Goal: Check status: Check status

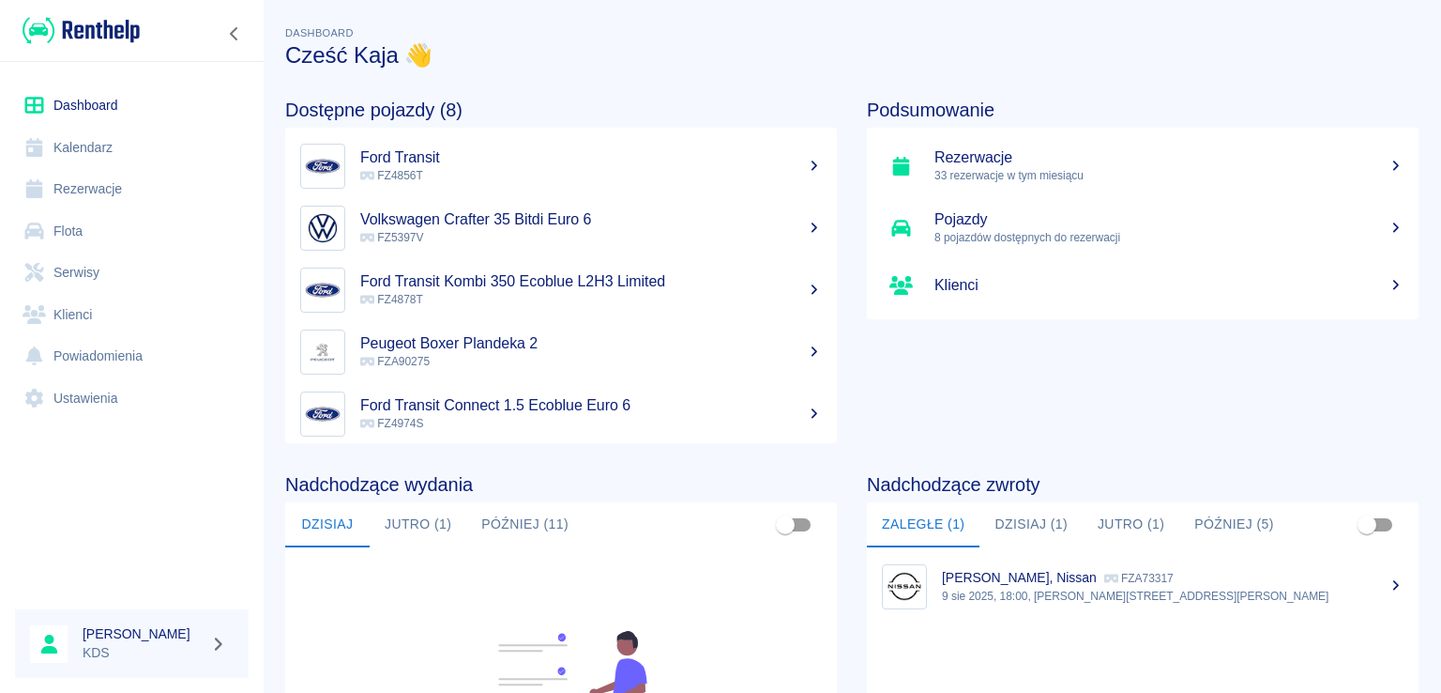
scroll to position [195, 0]
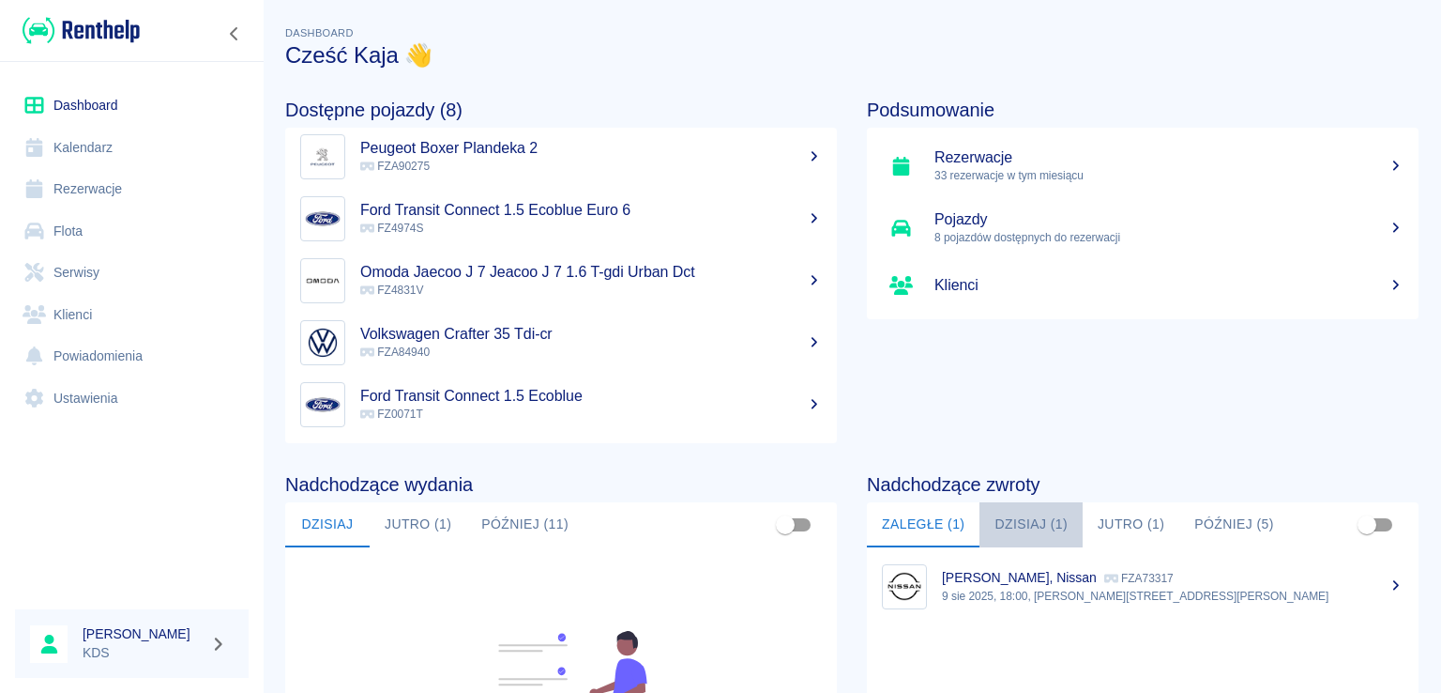
click at [1012, 515] on button "Dzisiaj (1)" at bounding box center [1031, 524] width 103 height 45
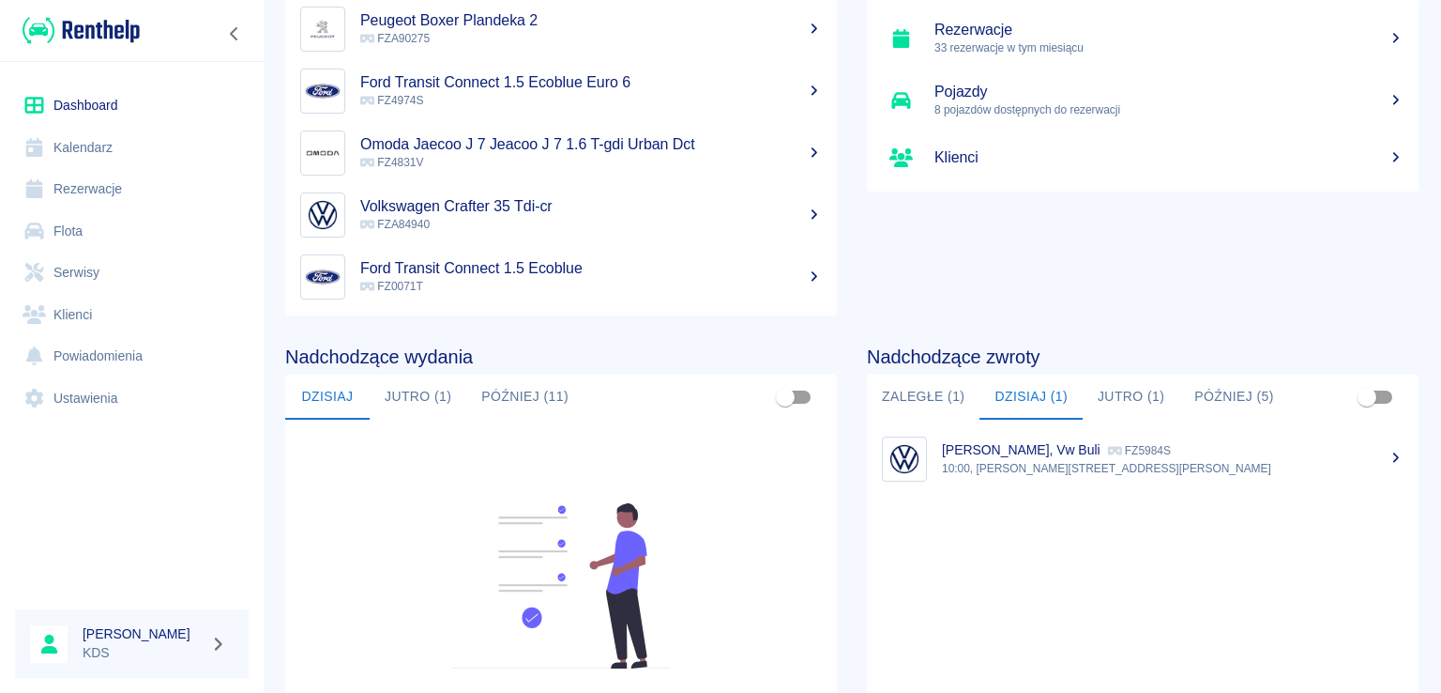
scroll to position [282, 0]
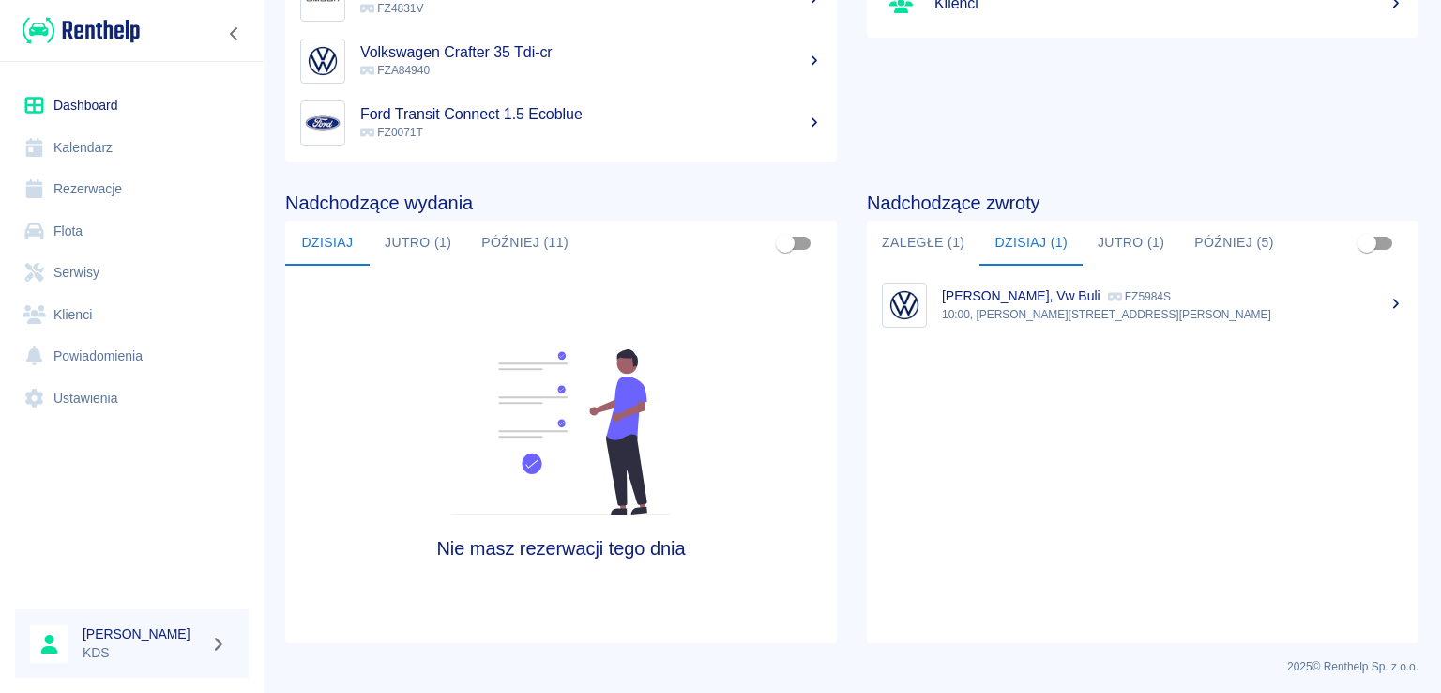
click at [1137, 243] on button "Jutro (1)" at bounding box center [1131, 243] width 97 height 45
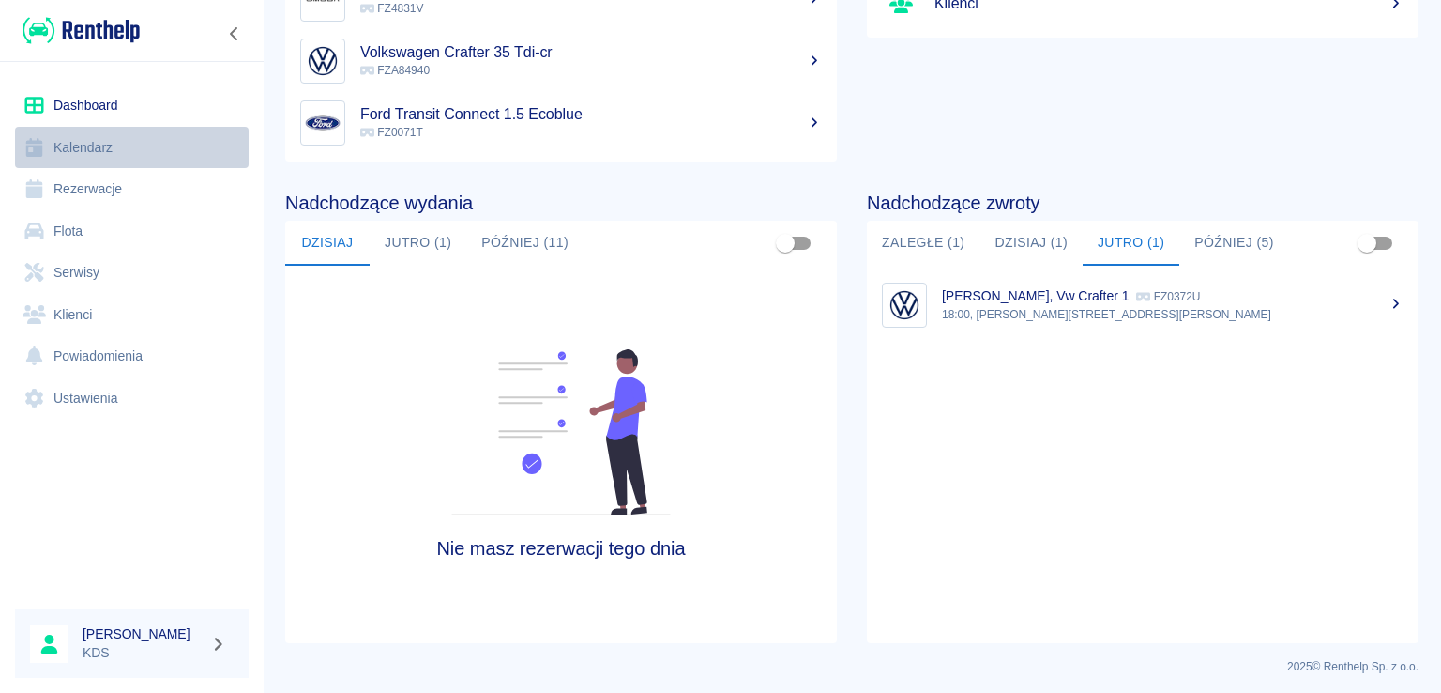
click at [84, 147] on link "Kalendarz" at bounding box center [132, 148] width 234 height 42
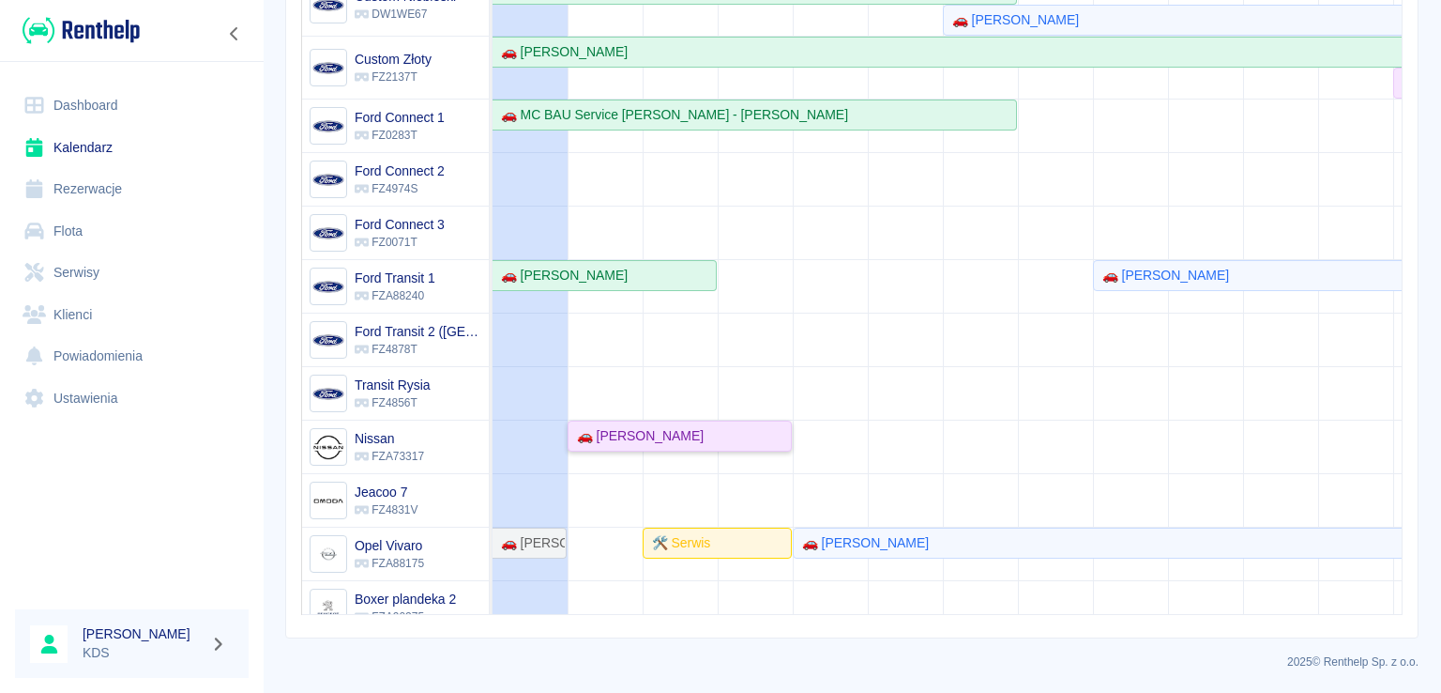
click at [601, 433] on div "🚗 [PERSON_NAME]" at bounding box center [637, 436] width 134 height 20
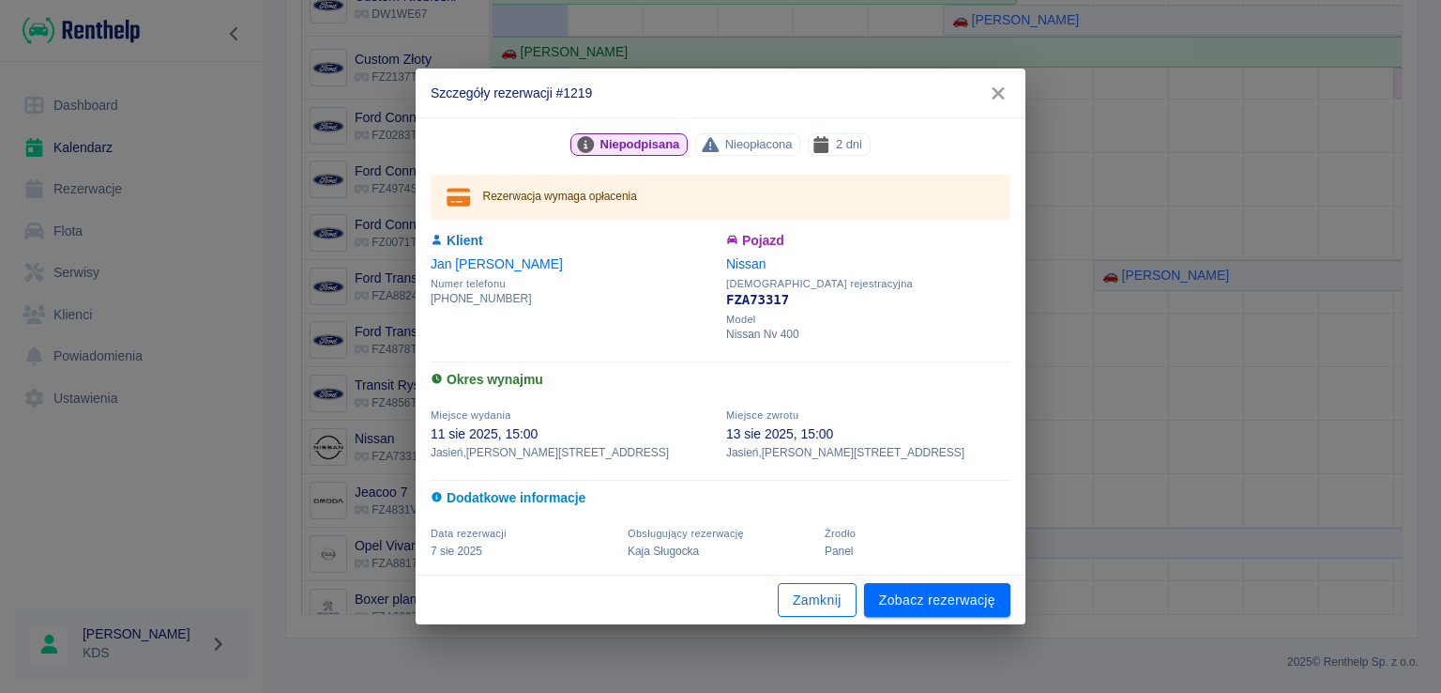
click at [799, 590] on button "Zamknij" at bounding box center [817, 600] width 79 height 35
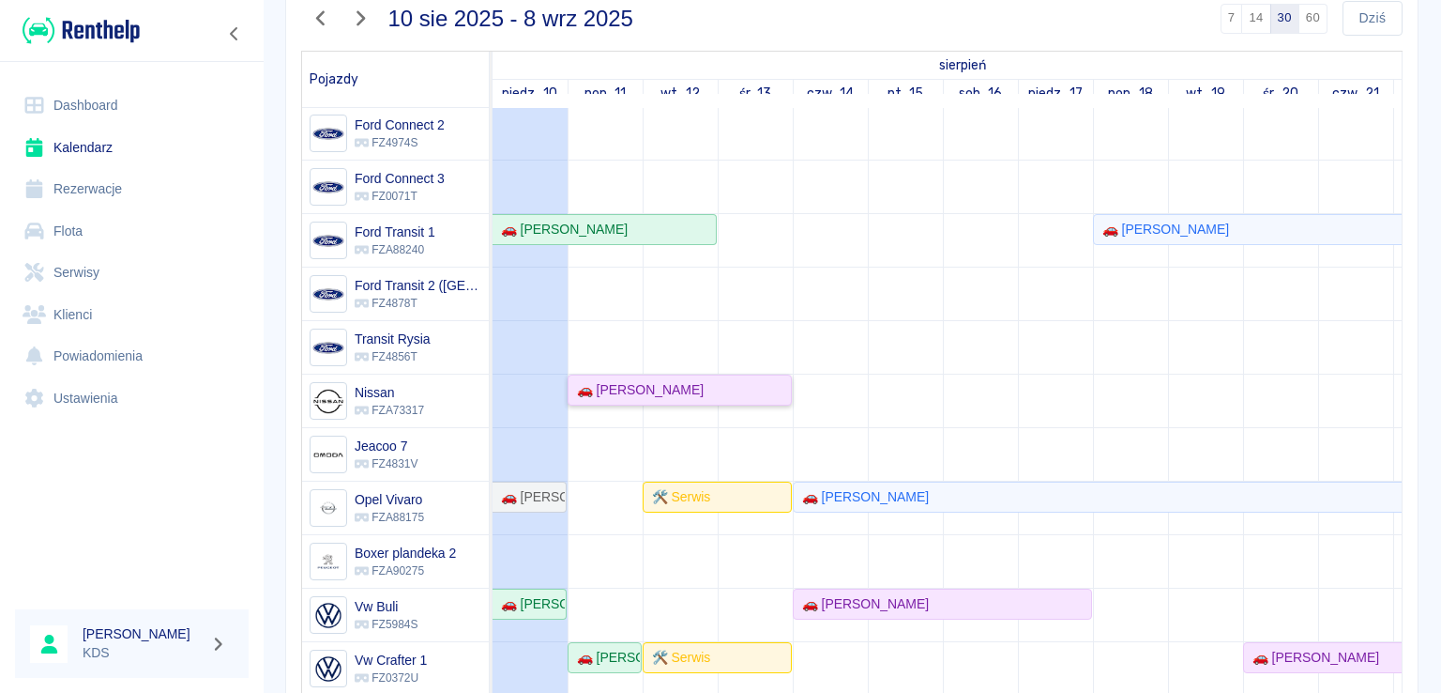
scroll to position [244, 0]
click at [622, 648] on div "🚗 [PERSON_NAME]" at bounding box center [605, 657] width 70 height 20
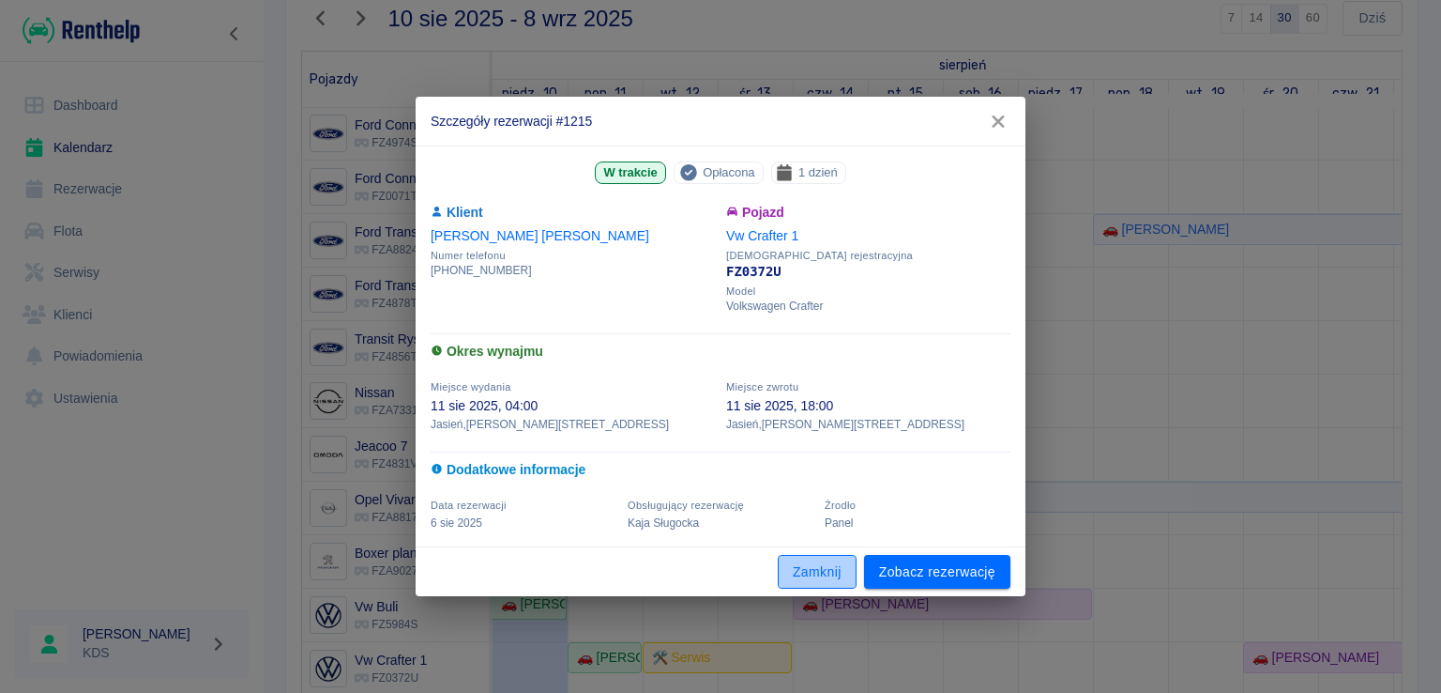
click at [831, 567] on button "Zamknij" at bounding box center [817, 572] width 79 height 35
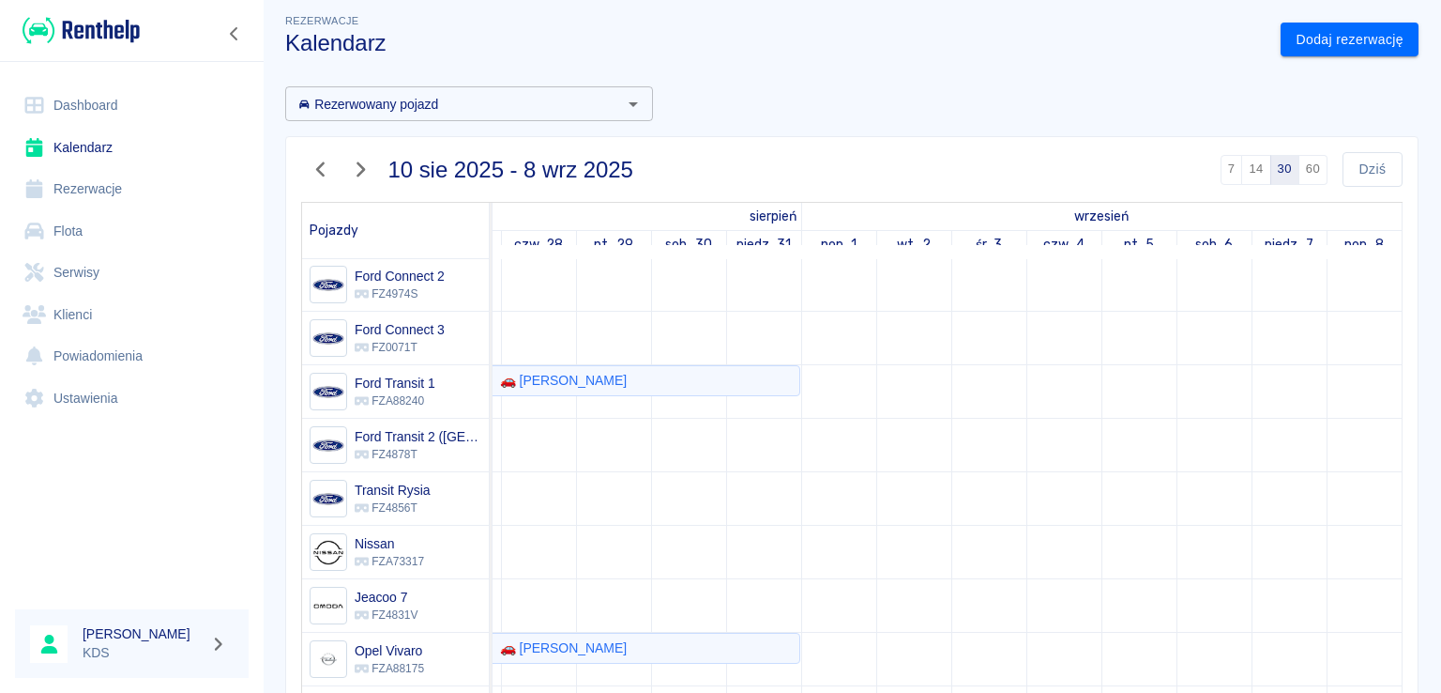
scroll to position [0, 0]
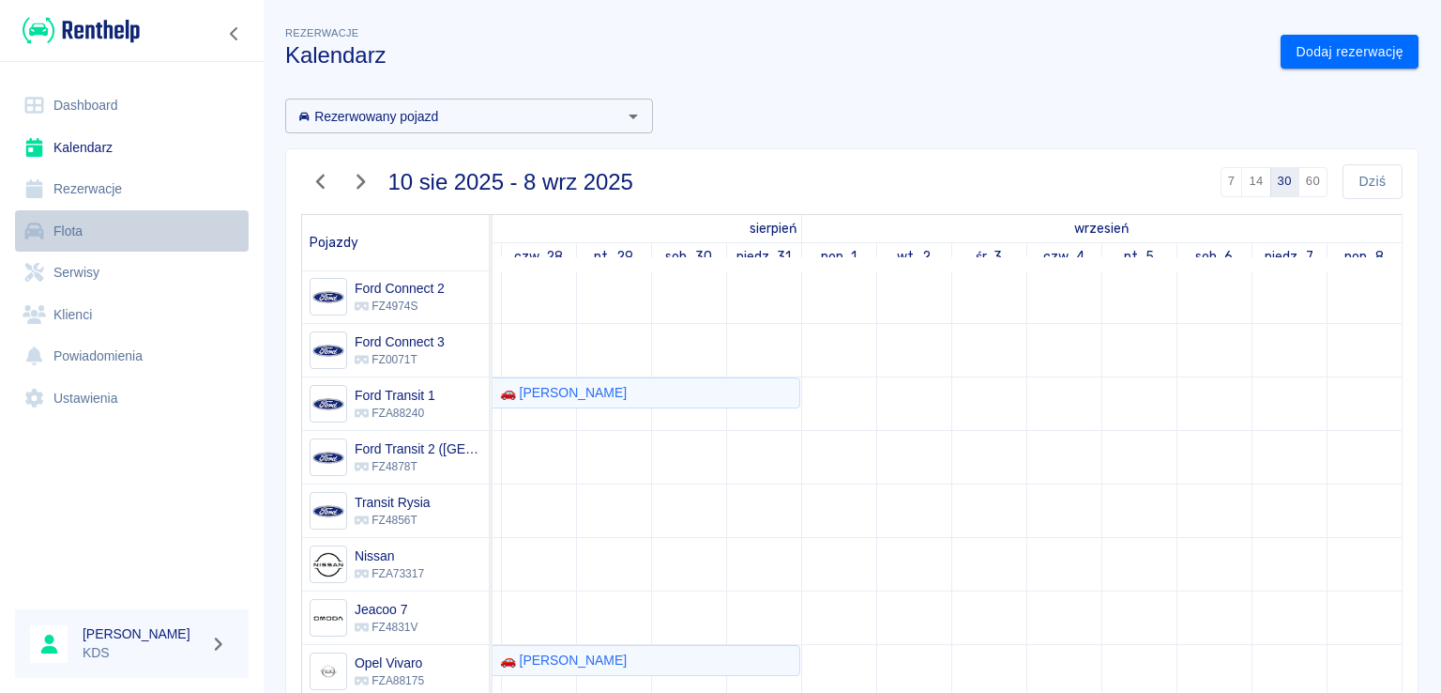
click at [128, 226] on link "Flota" at bounding box center [132, 231] width 234 height 42
